Goal: Find specific page/section: Find specific page/section

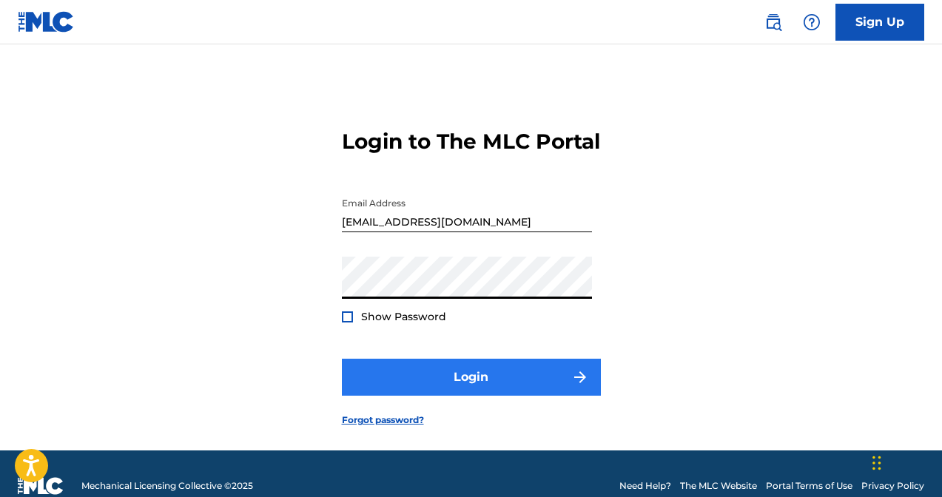
click at [457, 396] on button "Login" at bounding box center [471, 377] width 259 height 37
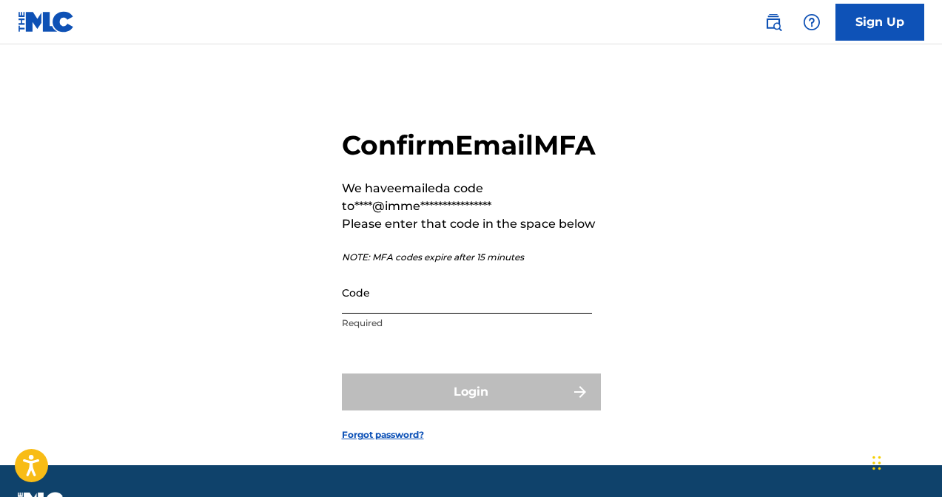
click at [374, 314] on input "Code" at bounding box center [467, 293] width 250 height 42
paste input "165733"
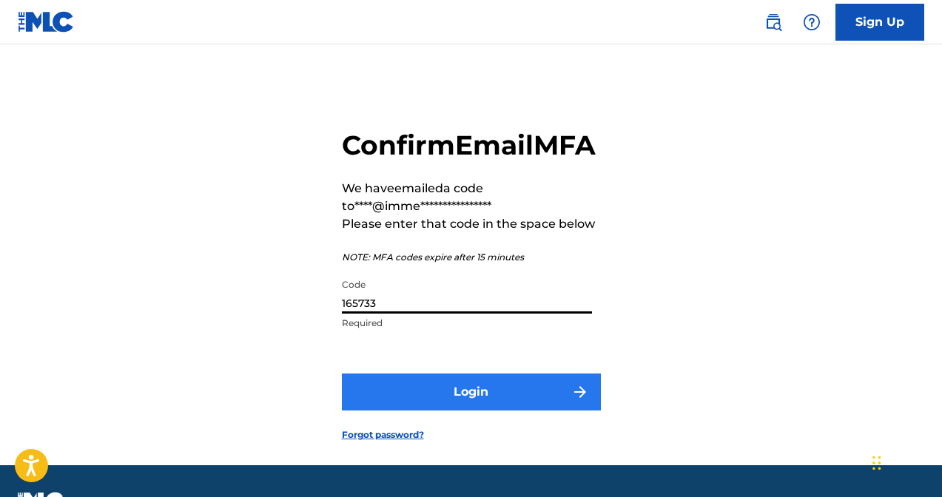
type input "165733"
click at [505, 411] on button "Login" at bounding box center [471, 392] width 259 height 37
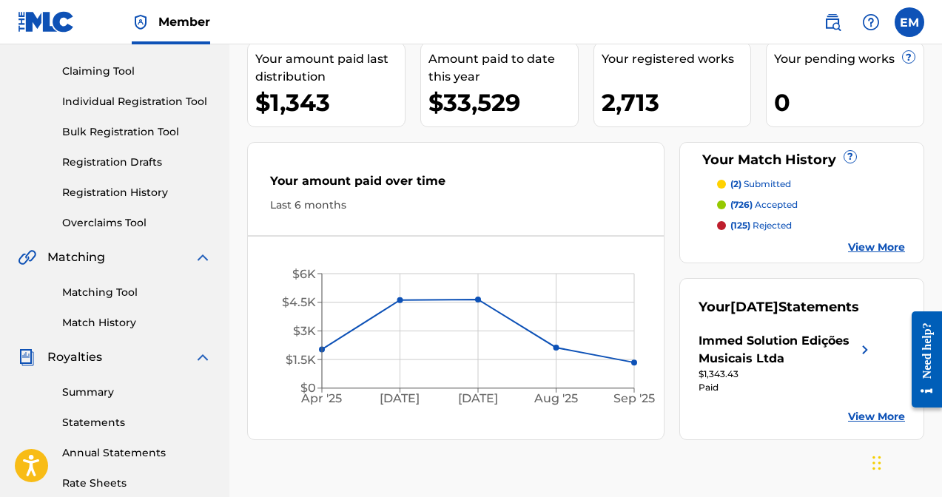
scroll to position [241, 0]
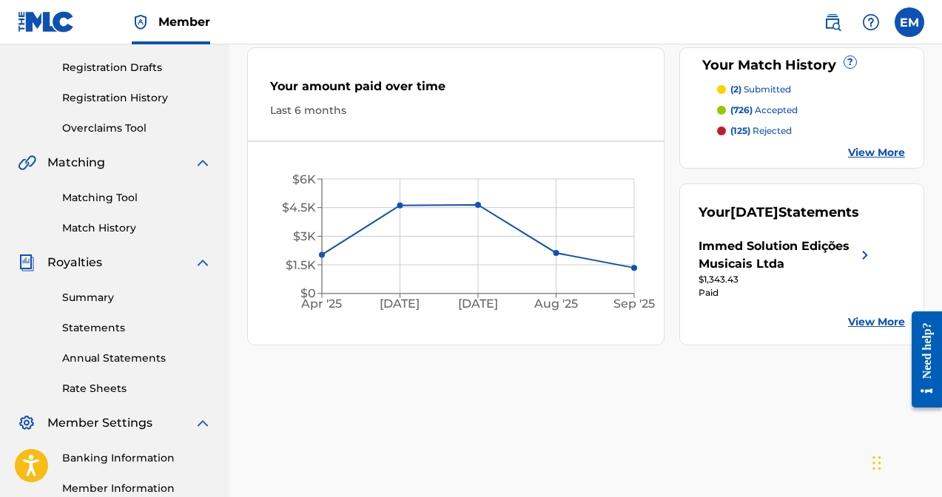
click at [767, 132] on p "(125) rejected" at bounding box center [760, 130] width 61 height 13
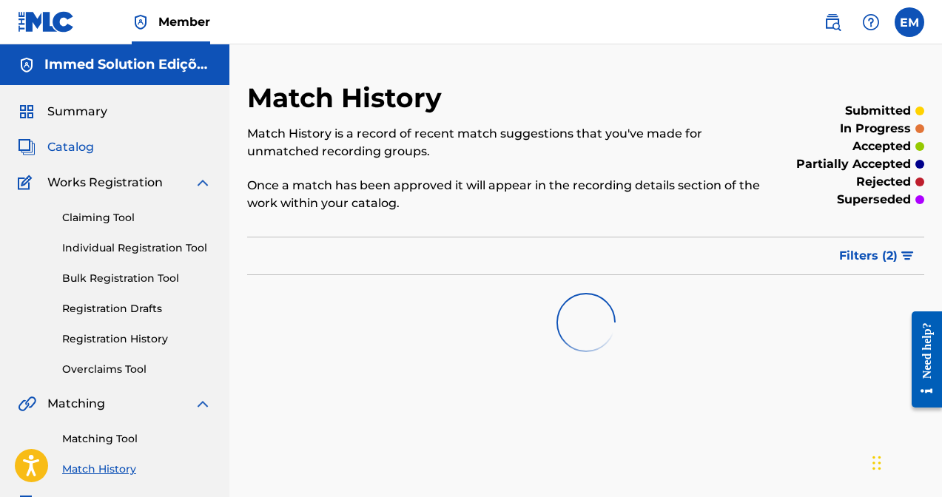
click at [60, 153] on span "Catalog" at bounding box center [70, 147] width 47 height 18
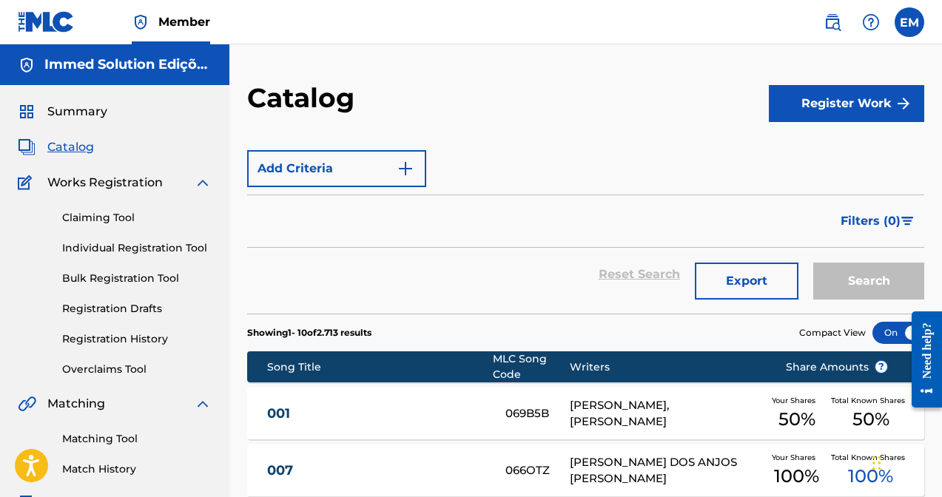
click at [72, 146] on span "Catalog" at bounding box center [70, 147] width 47 height 18
